Goal: Task Accomplishment & Management: Use online tool/utility

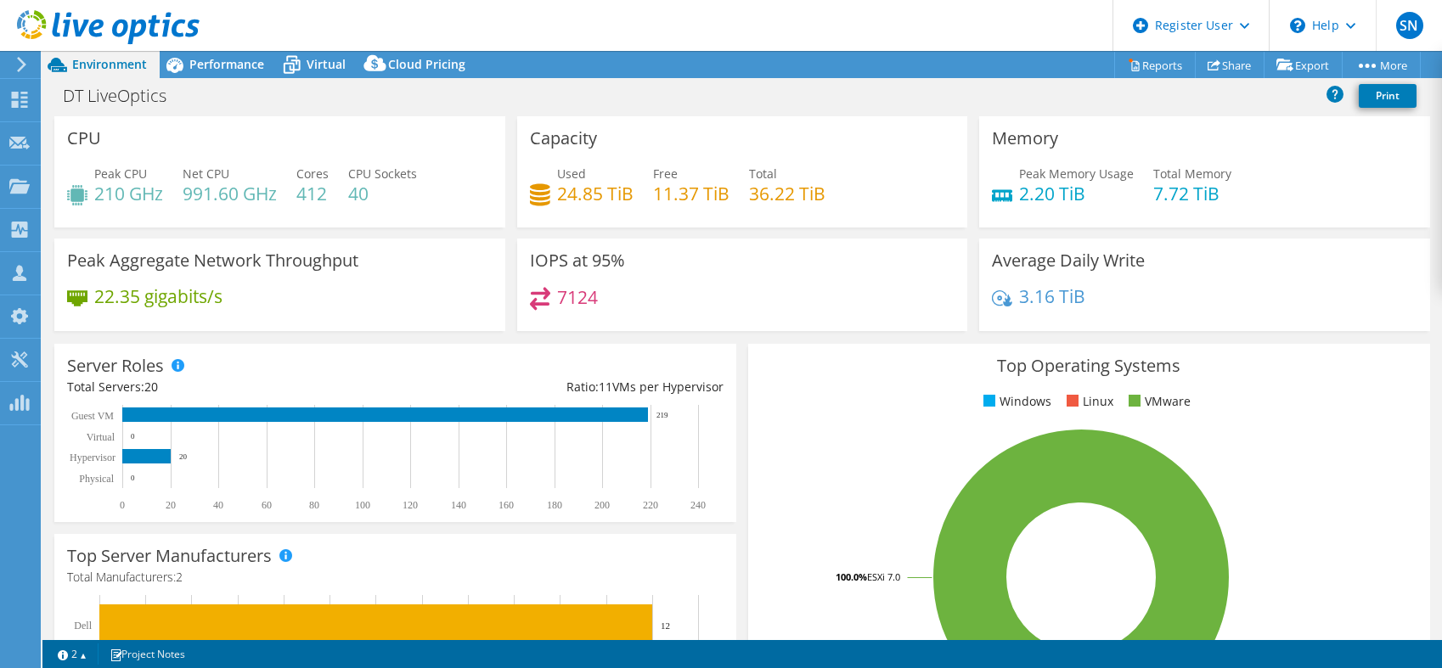
select select "USEast"
select select "USD"
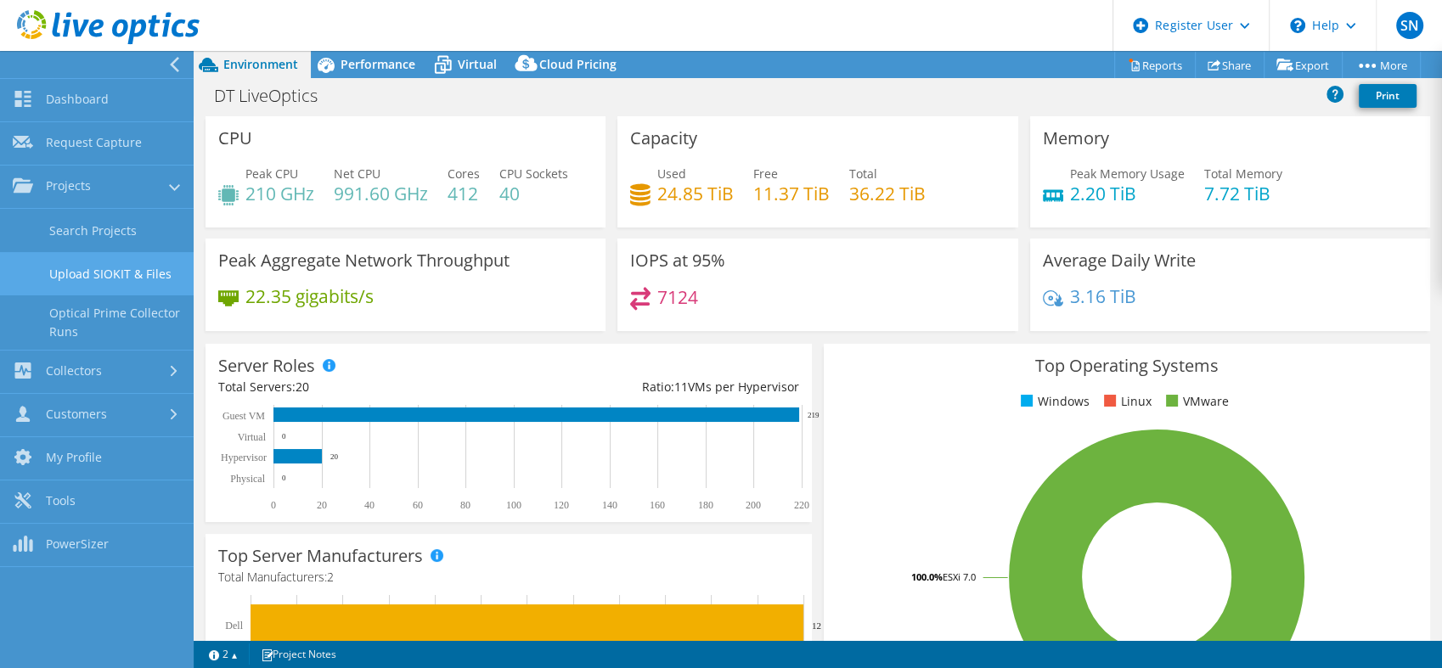
click at [96, 278] on link "Upload SIOKIT & Files" at bounding box center [97, 273] width 194 height 43
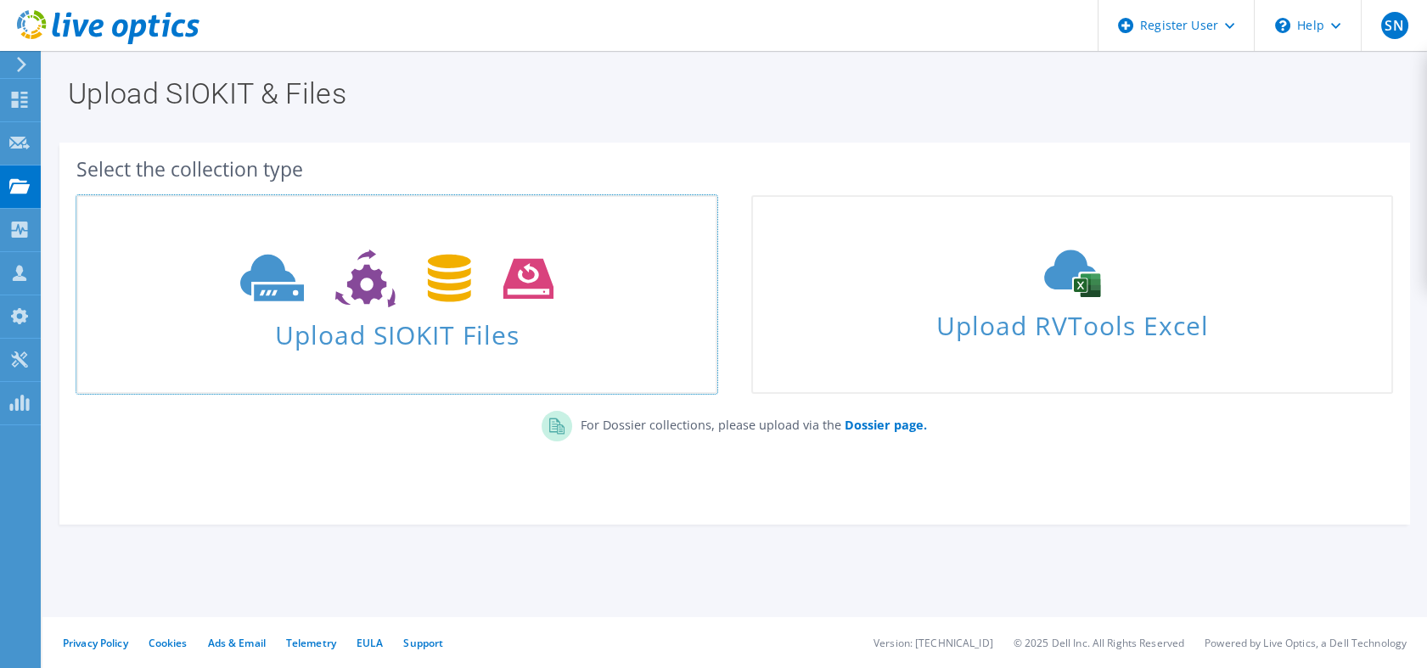
click at [349, 330] on span "Upload SIOKIT Files" at bounding box center [397, 330] width 638 height 37
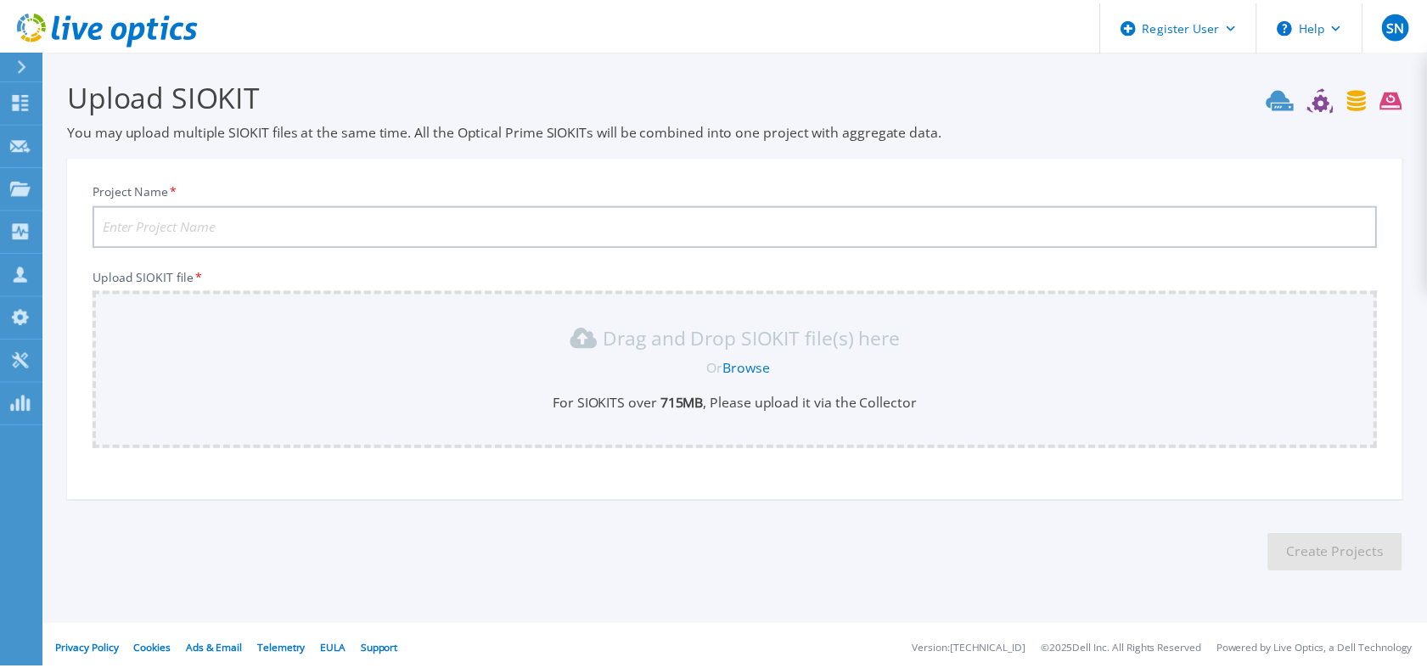
scroll to position [4, 0]
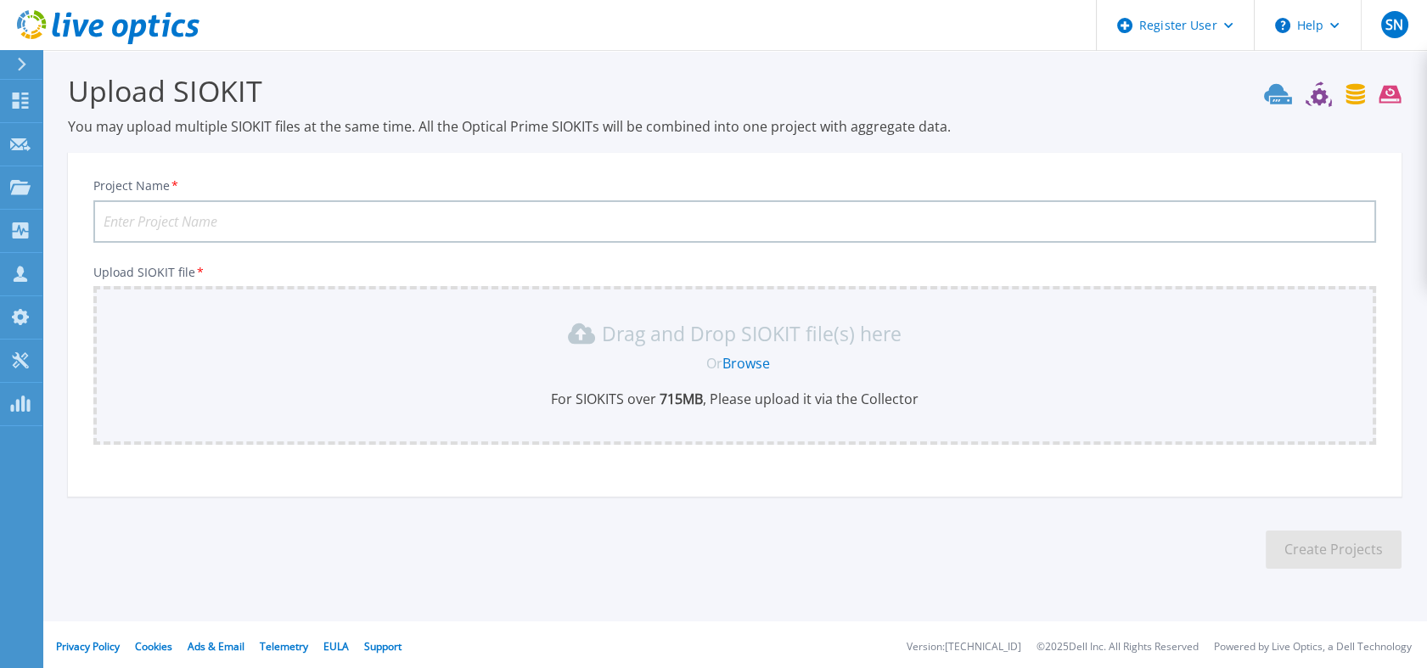
click at [387, 228] on input "Project Name *" at bounding box center [734, 221] width 1283 height 42
type input "Brattle-BOS- VDI"
click at [552, 355] on div "Or Browse" at bounding box center [738, 363] width 1256 height 19
click at [757, 360] on link "Browse" at bounding box center [746, 363] width 48 height 19
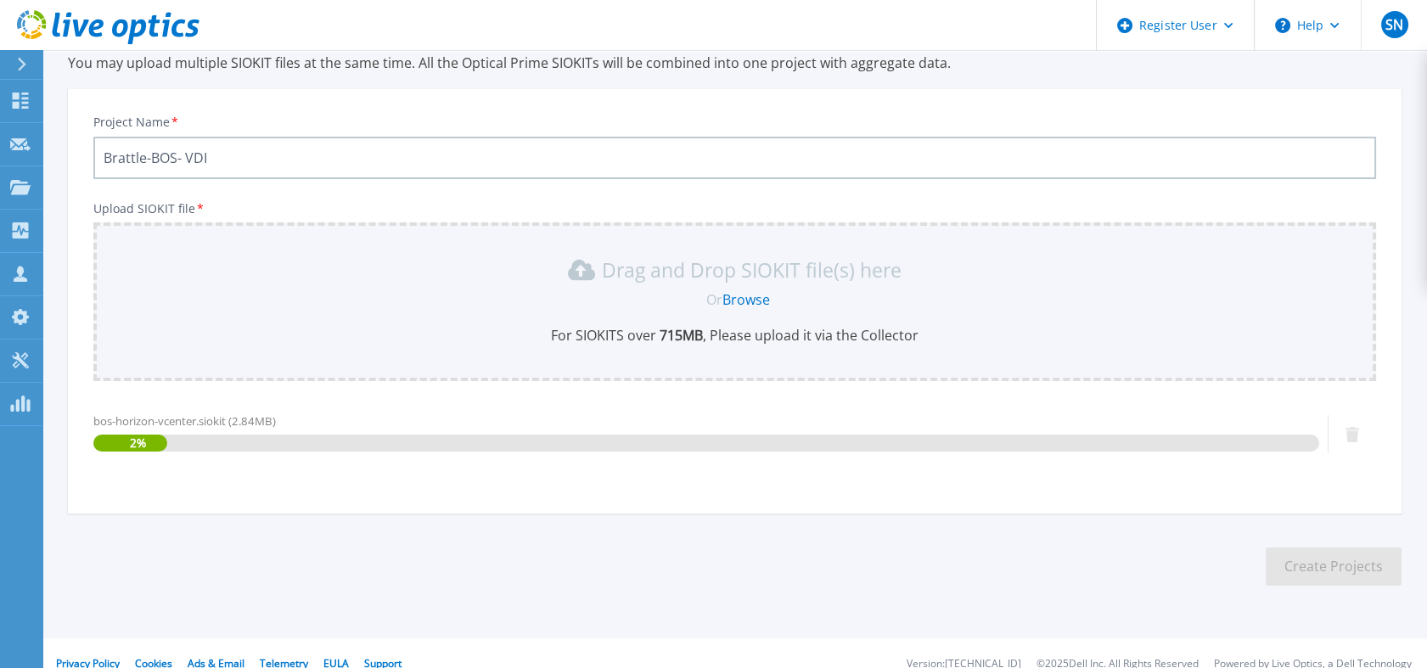
scroll to position [88, 0]
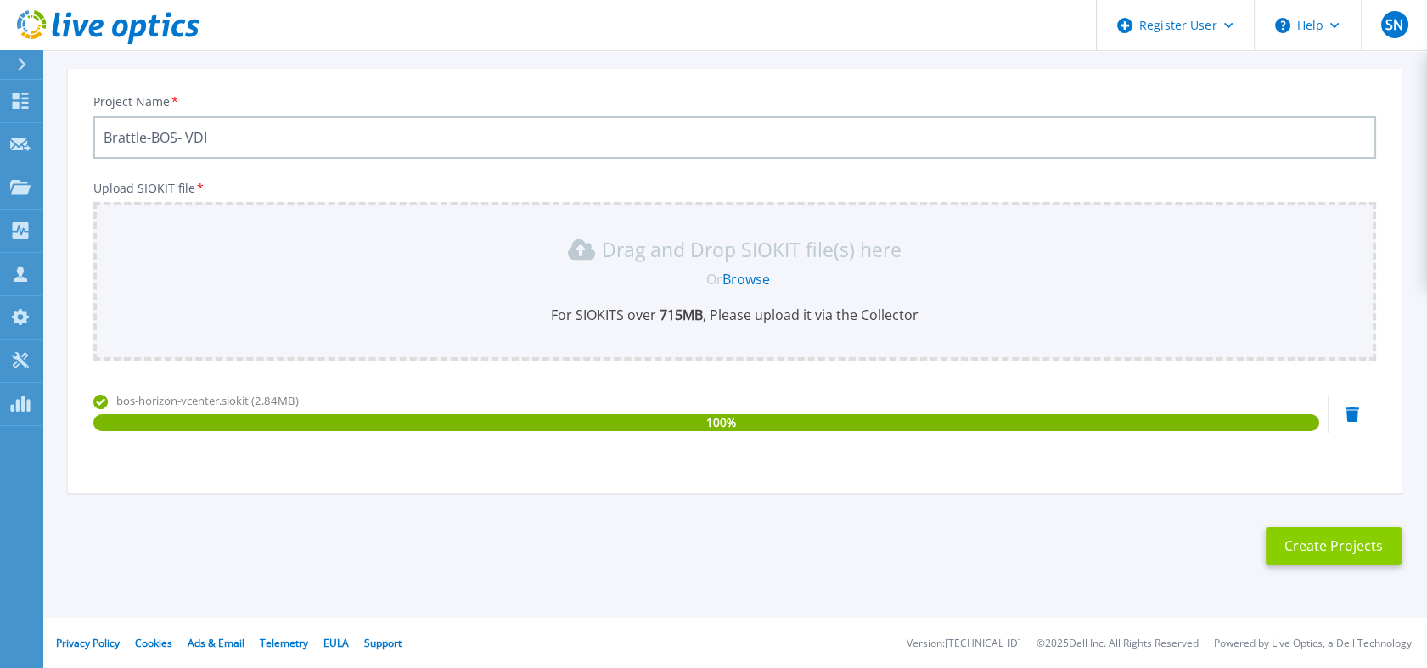
click at [1347, 554] on button "Create Projects" at bounding box center [1334, 546] width 136 height 38
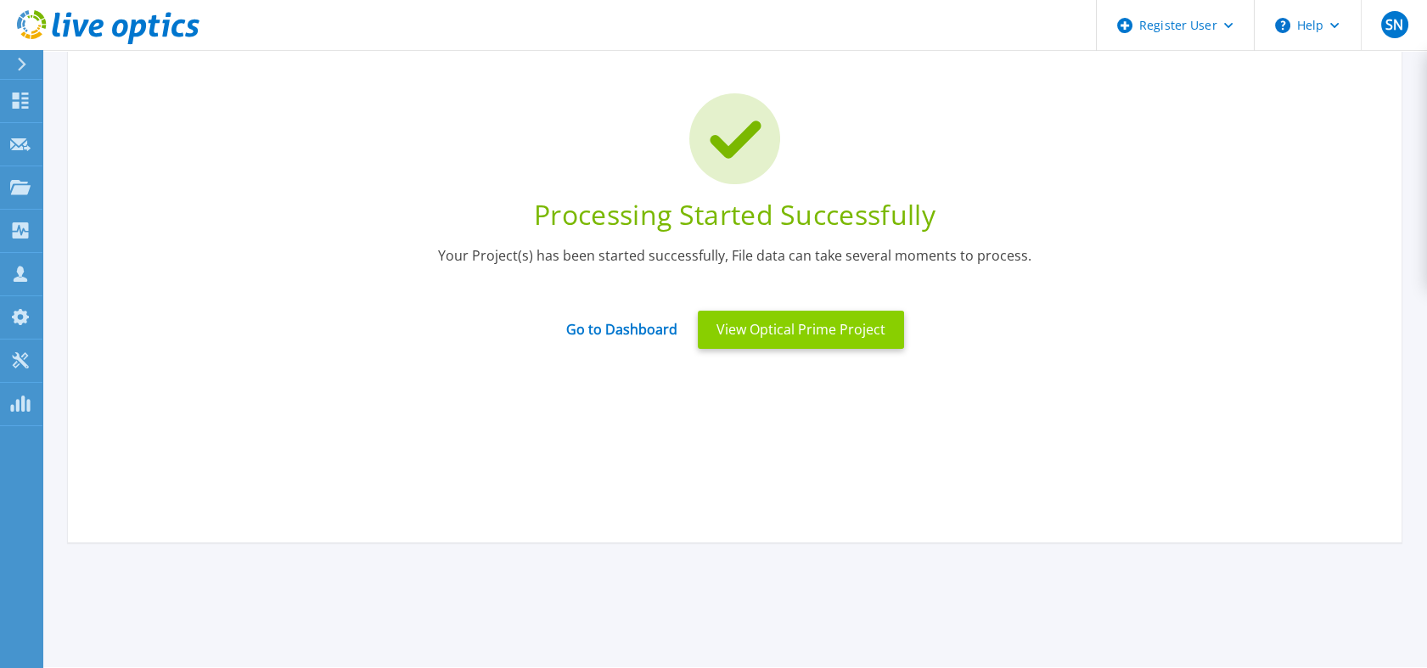
click at [764, 326] on button "View Optical Prime Project" at bounding box center [801, 330] width 206 height 38
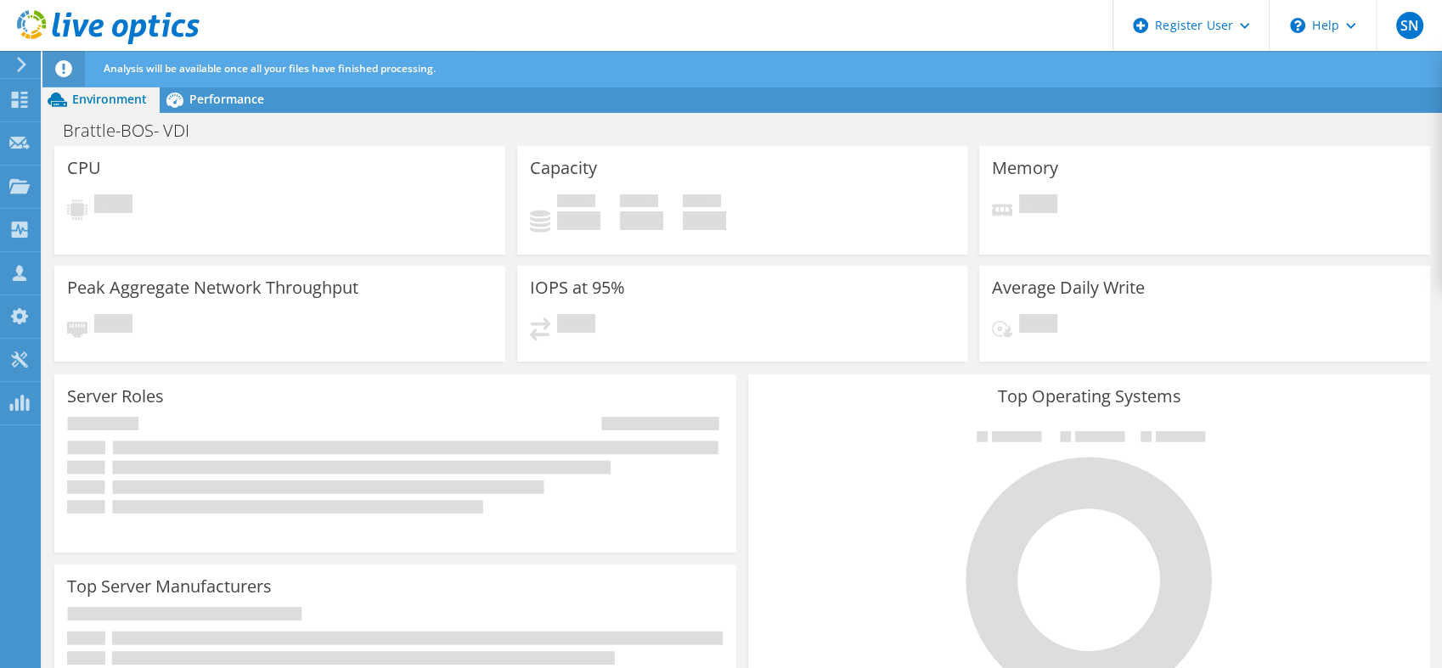
click at [241, 258] on div "CPU Pending" at bounding box center [279, 206] width 463 height 120
